Goal: Task Accomplishment & Management: Use online tool/utility

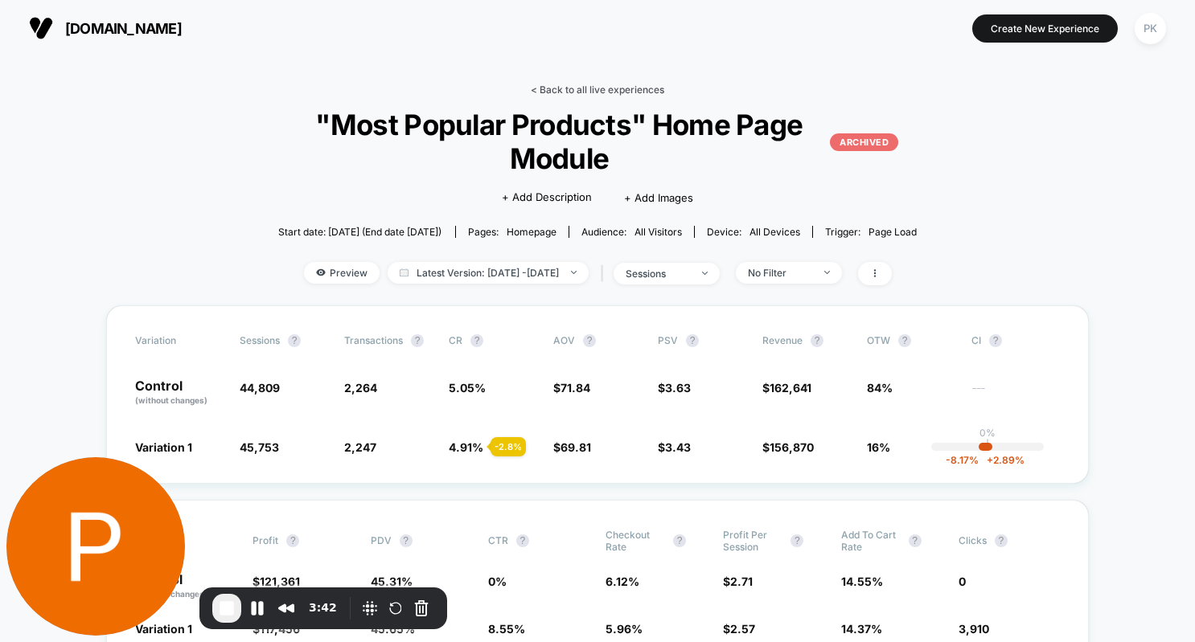
click at [561, 88] on link "< Back to all live experiences" at bounding box center [597, 90] width 133 height 12
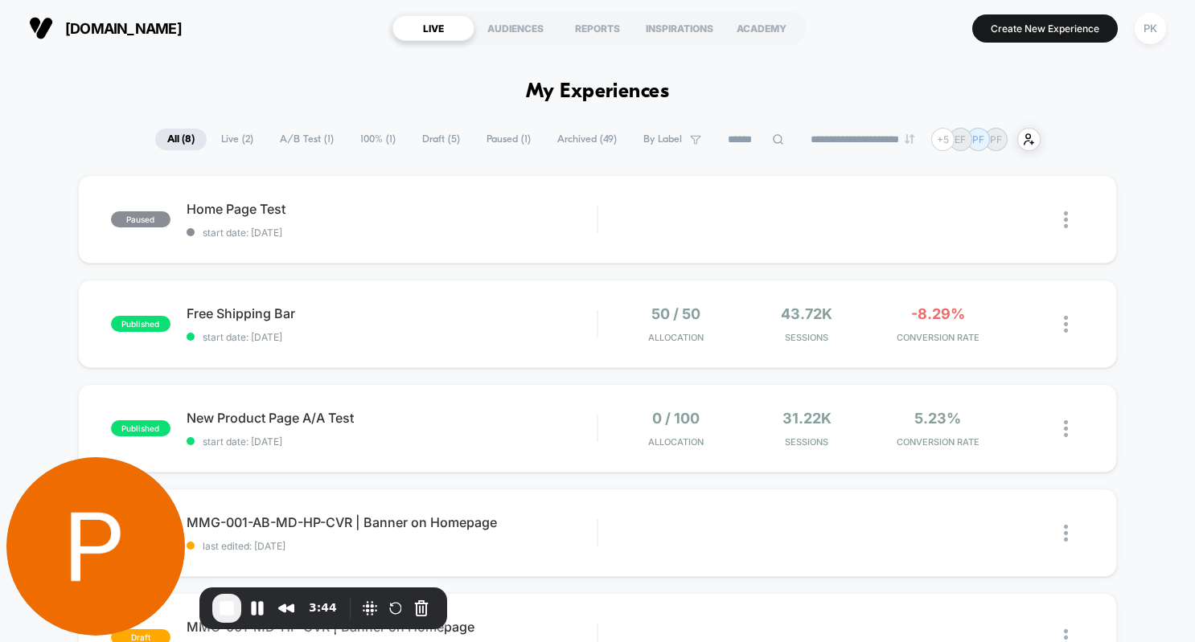
click at [562, 138] on span "Archived ( 49 )" at bounding box center [587, 140] width 84 height 22
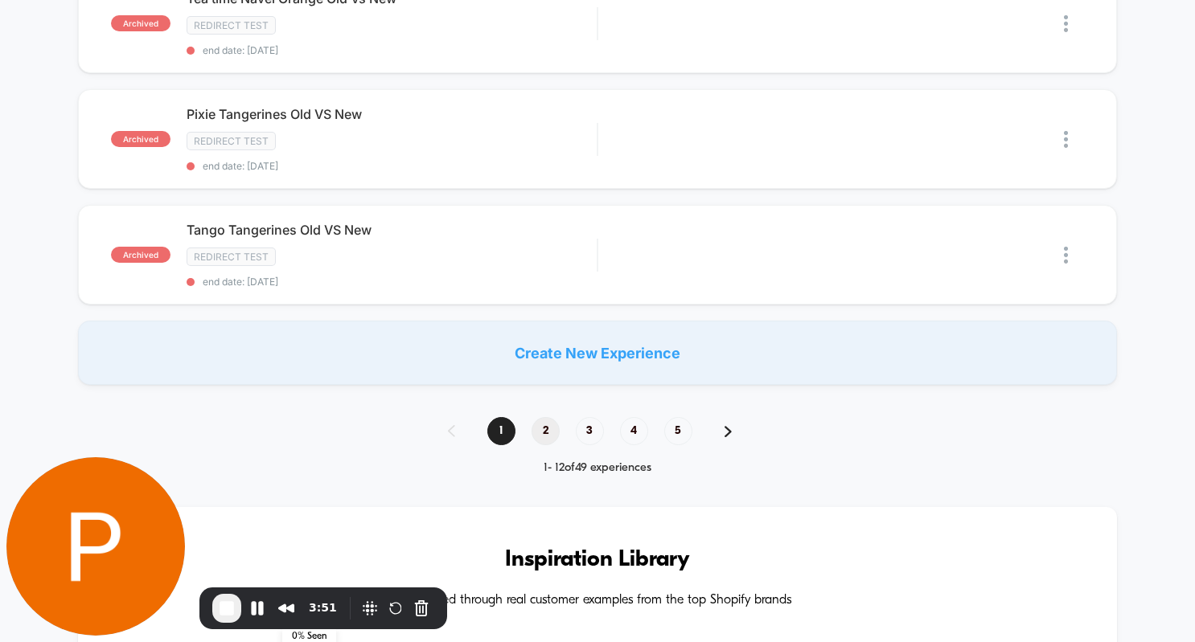
click at [549, 420] on span "2" at bounding box center [545, 431] width 28 height 28
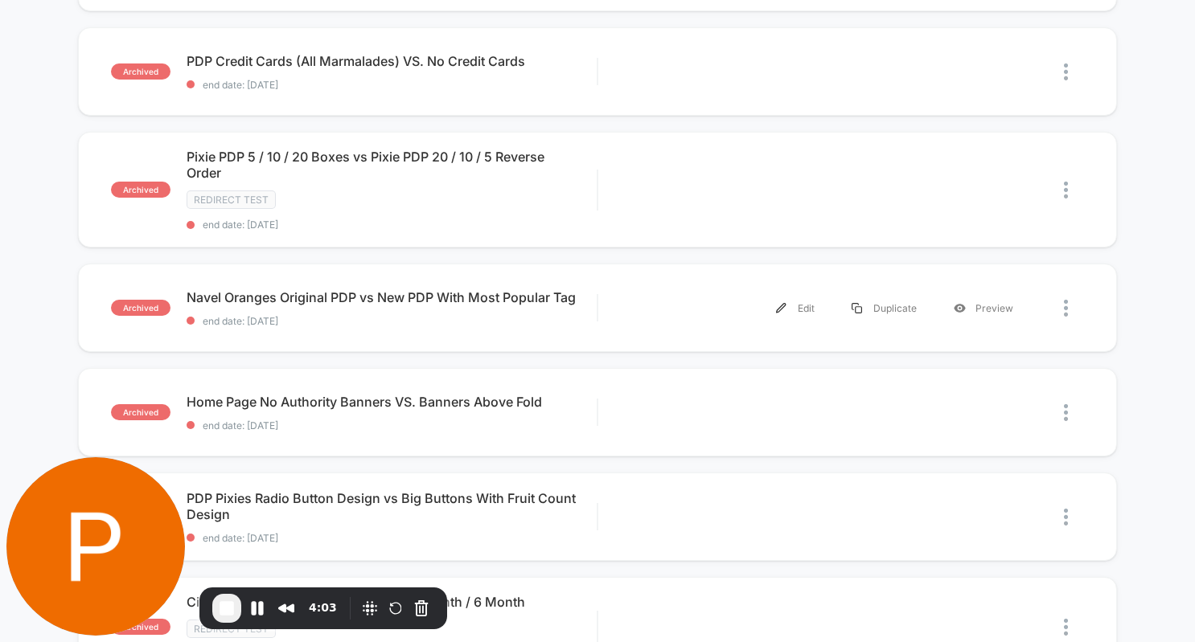
scroll to position [594, 0]
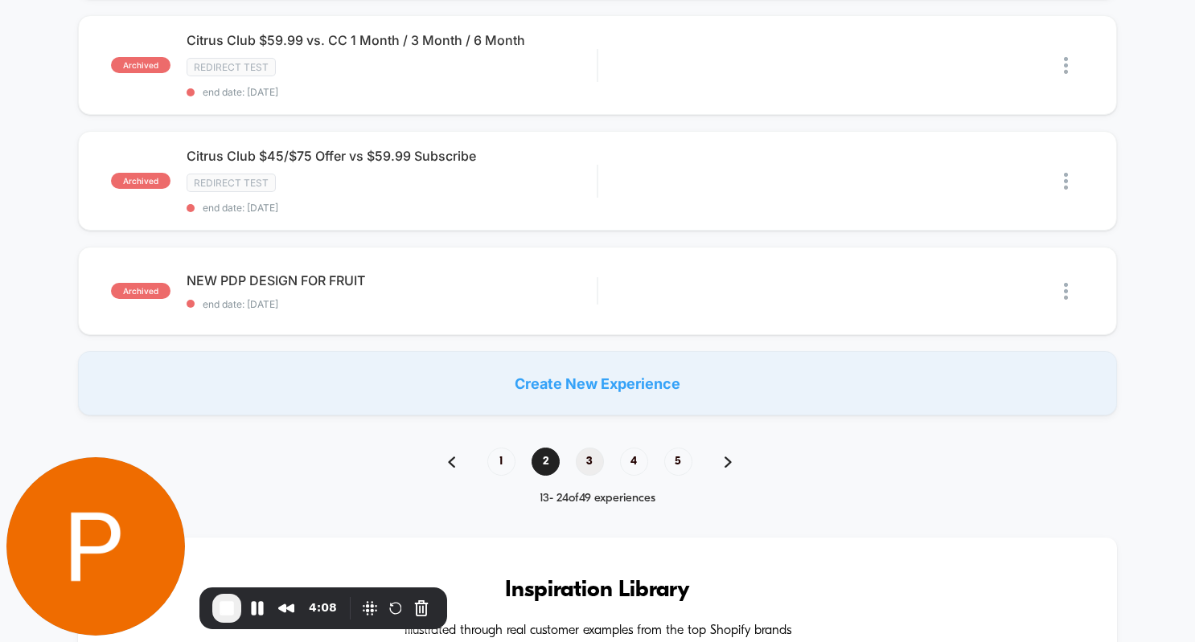
click at [583, 453] on span "3" at bounding box center [590, 462] width 28 height 28
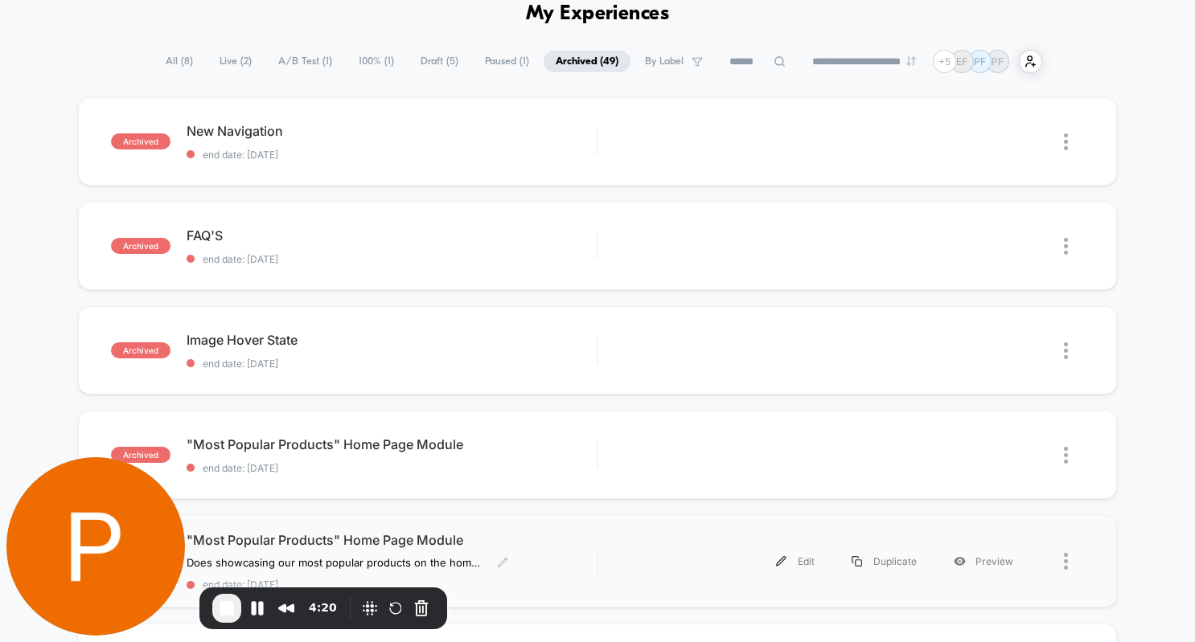
scroll to position [74, 0]
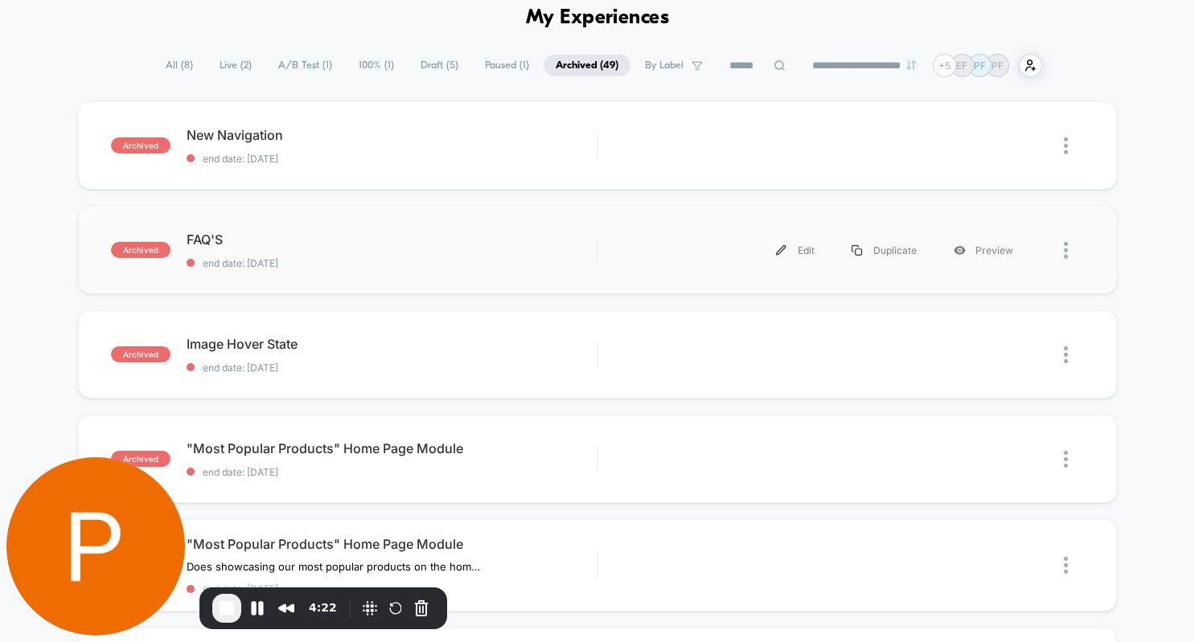
click at [194, 230] on div "archived FAQ'S end date: [DATE] Edit Duplicate Preview" at bounding box center [598, 250] width 1040 height 88
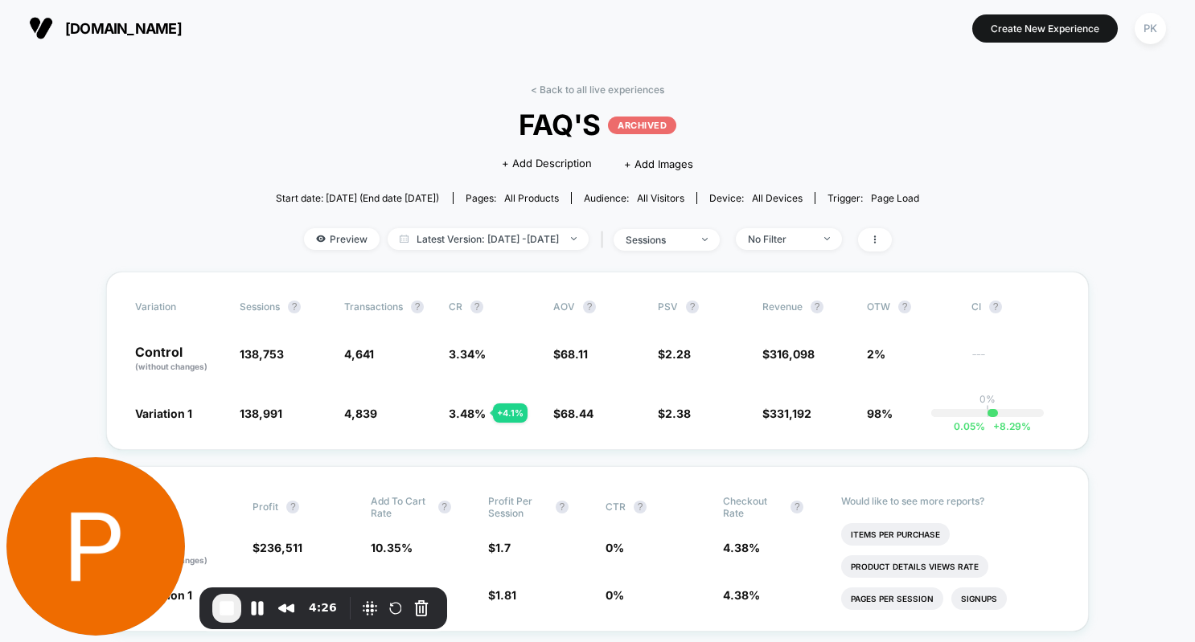
click at [814, 225] on div "< Back to all live experiences FAQ'S ARCHIVED Click to edit experience details …" at bounding box center [598, 178] width 644 height 188
click at [812, 233] on div "No Filter" at bounding box center [780, 239] width 64 height 12
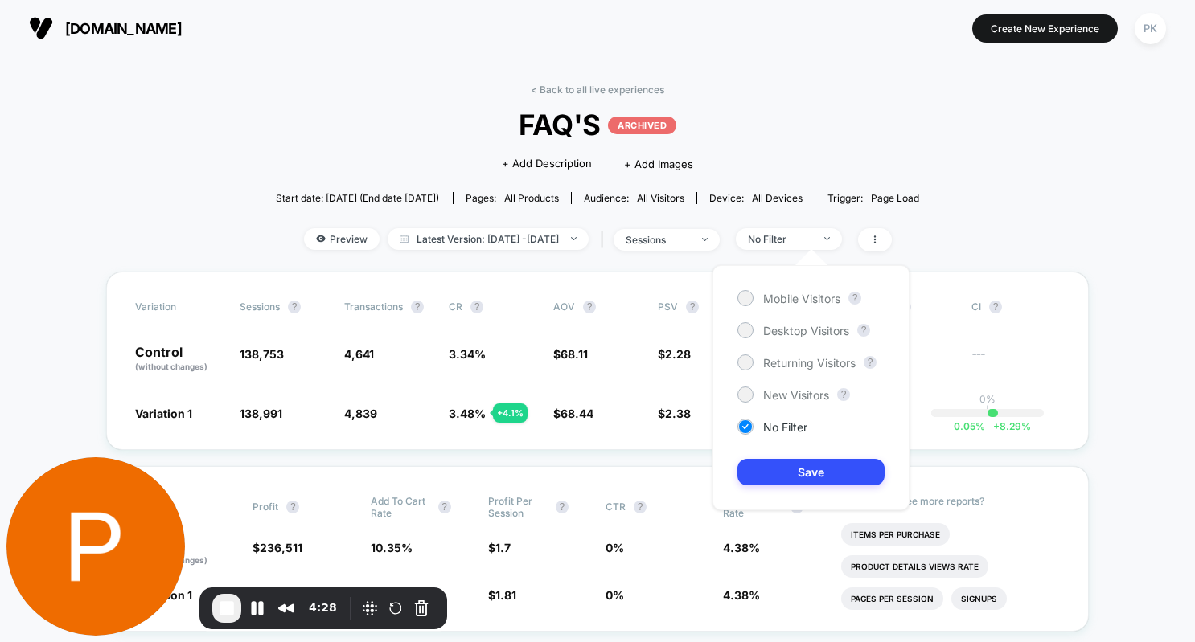
click at [799, 286] on div "Mobile Visitors ? Desktop Visitors ? Returning Visitors ? New Visitors ? No Fil…" at bounding box center [810, 387] width 197 height 245
click at [800, 294] on span "Mobile Visitors" at bounding box center [801, 299] width 77 height 14
click at [826, 474] on button "Save" at bounding box center [810, 472] width 147 height 27
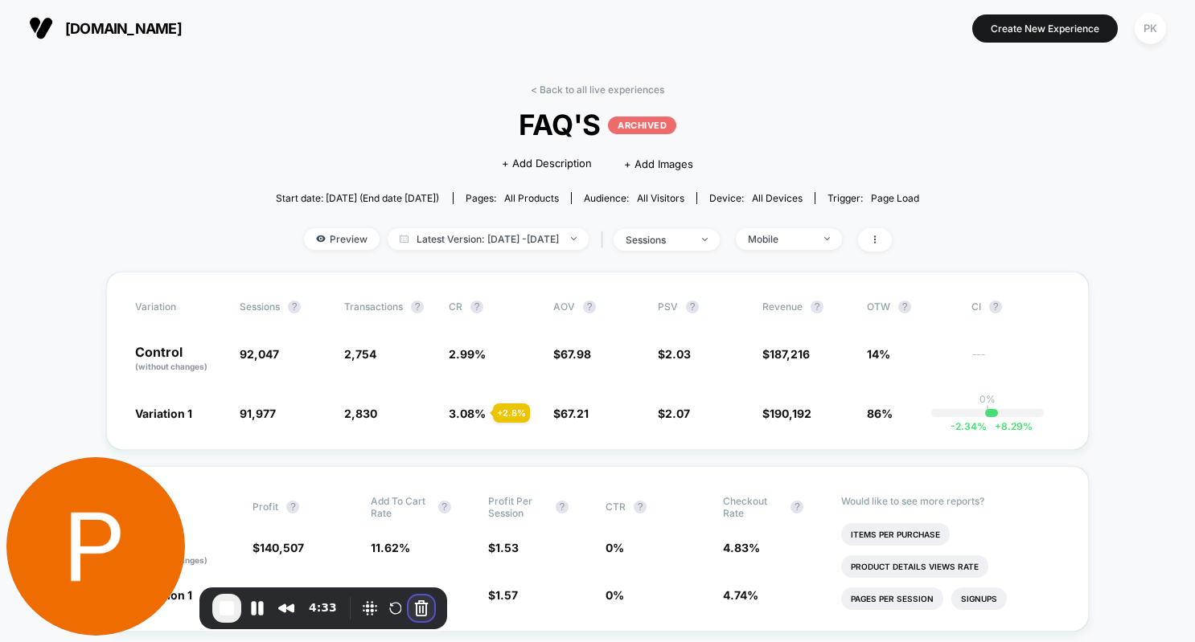
click at [416, 604] on button "Cancel Recording" at bounding box center [421, 609] width 26 height 26
